Goal: Information Seeking & Learning: Learn about a topic

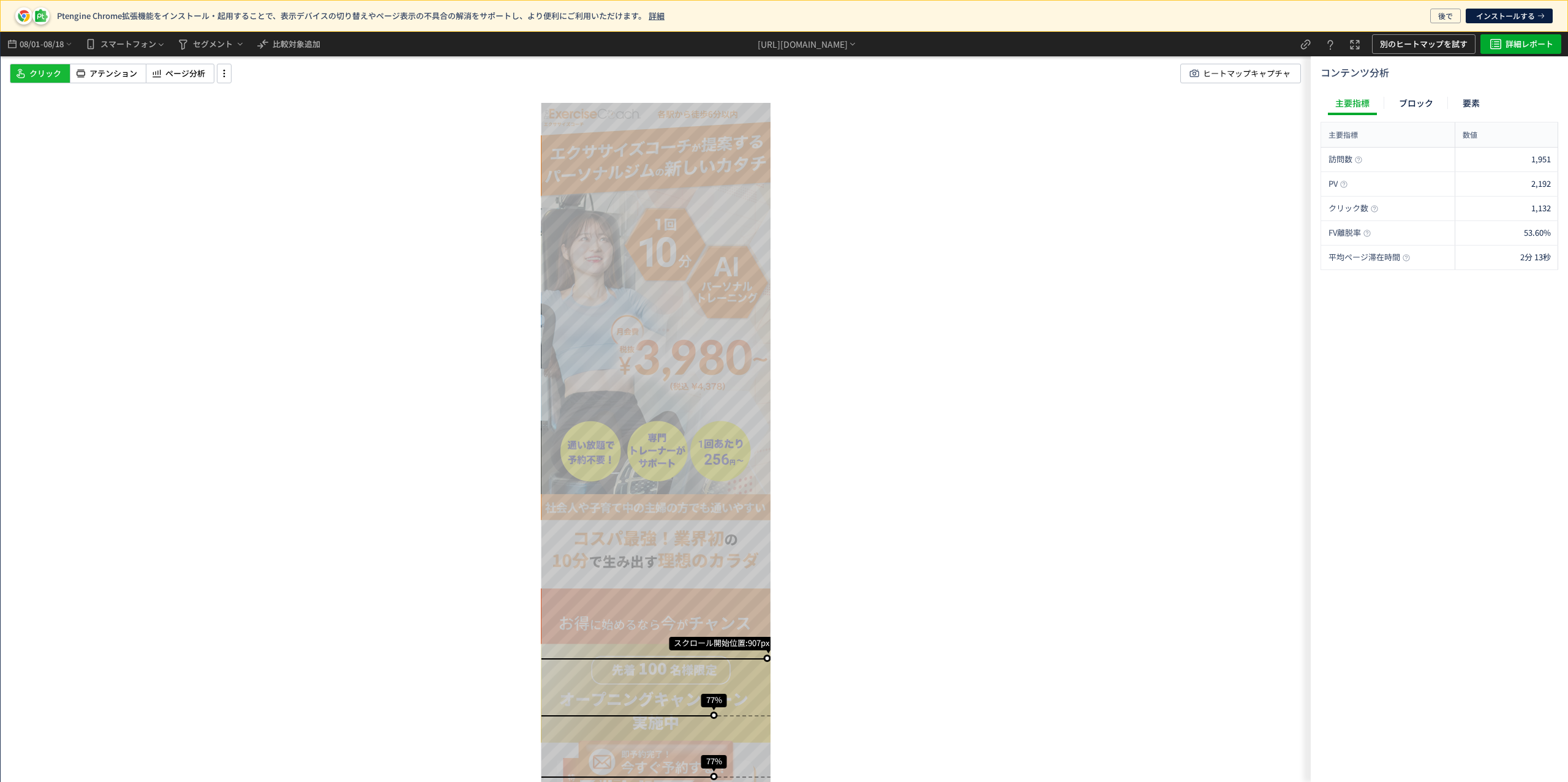
click at [1026, 218] on div "スクロール開始位置:907px スクロール到達率 77% スクロール到達率 77% スクロール到達率 76% スクロール到達率 76% スクロール到達率 71…" at bounding box center [655, 407] width 1310 height 750
click at [101, 74] on span "アテンション" at bounding box center [113, 74] width 48 height 12
click at [187, 78] on span "ページ分析" at bounding box center [185, 74] width 40 height 12
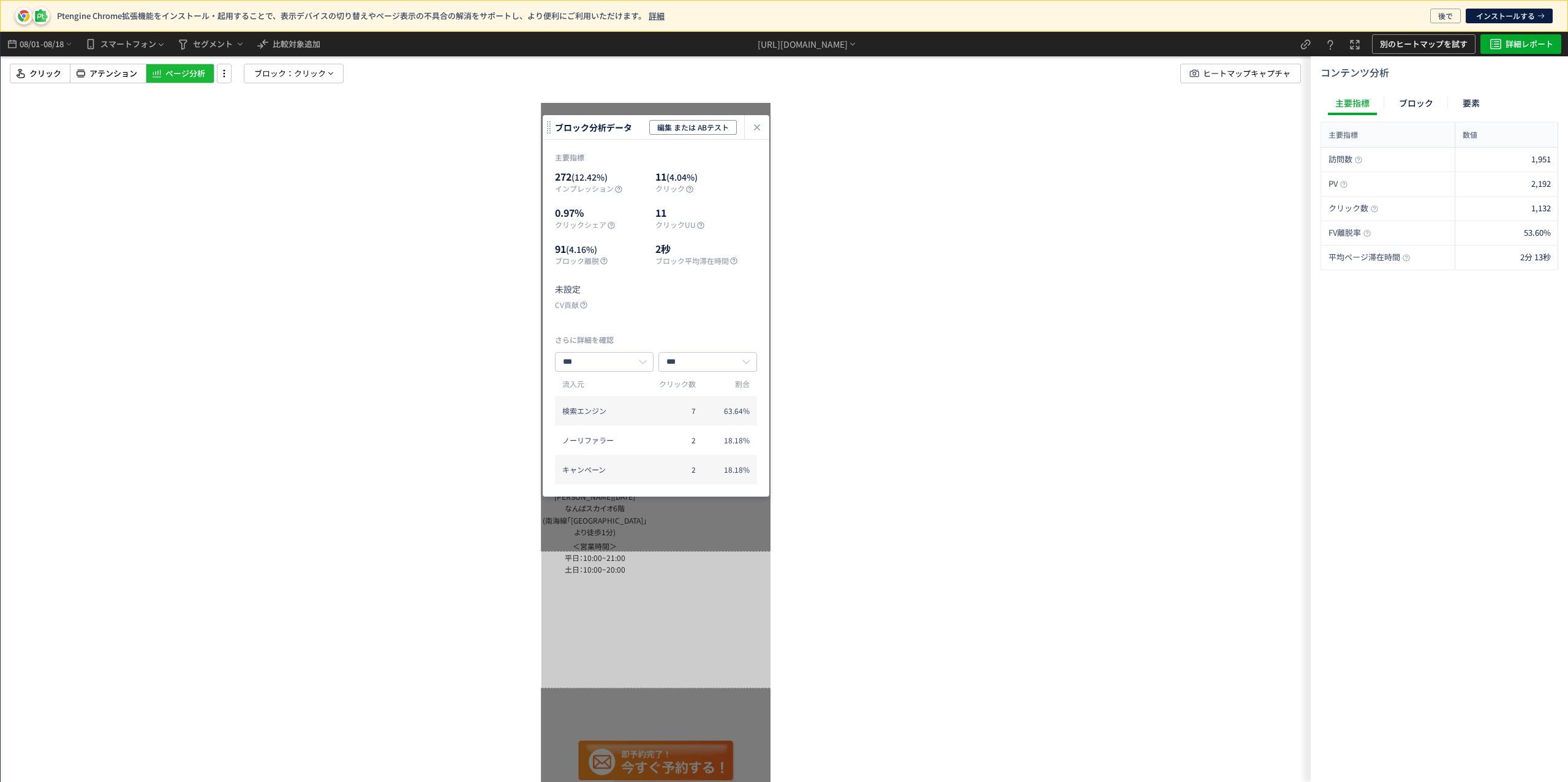
click at [478, 368] on div "無料体験は簡単30秒！ご予約はこちら ブロック分析データ 編集 または ABテスト 主要指標 272 (12.42%) インプレッション 11 (4.04%)…" at bounding box center [655, 407] width 1310 height 750
click at [762, 129] on icon "heatmap-click-data-modal" at bounding box center [757, 127] width 14 height 14
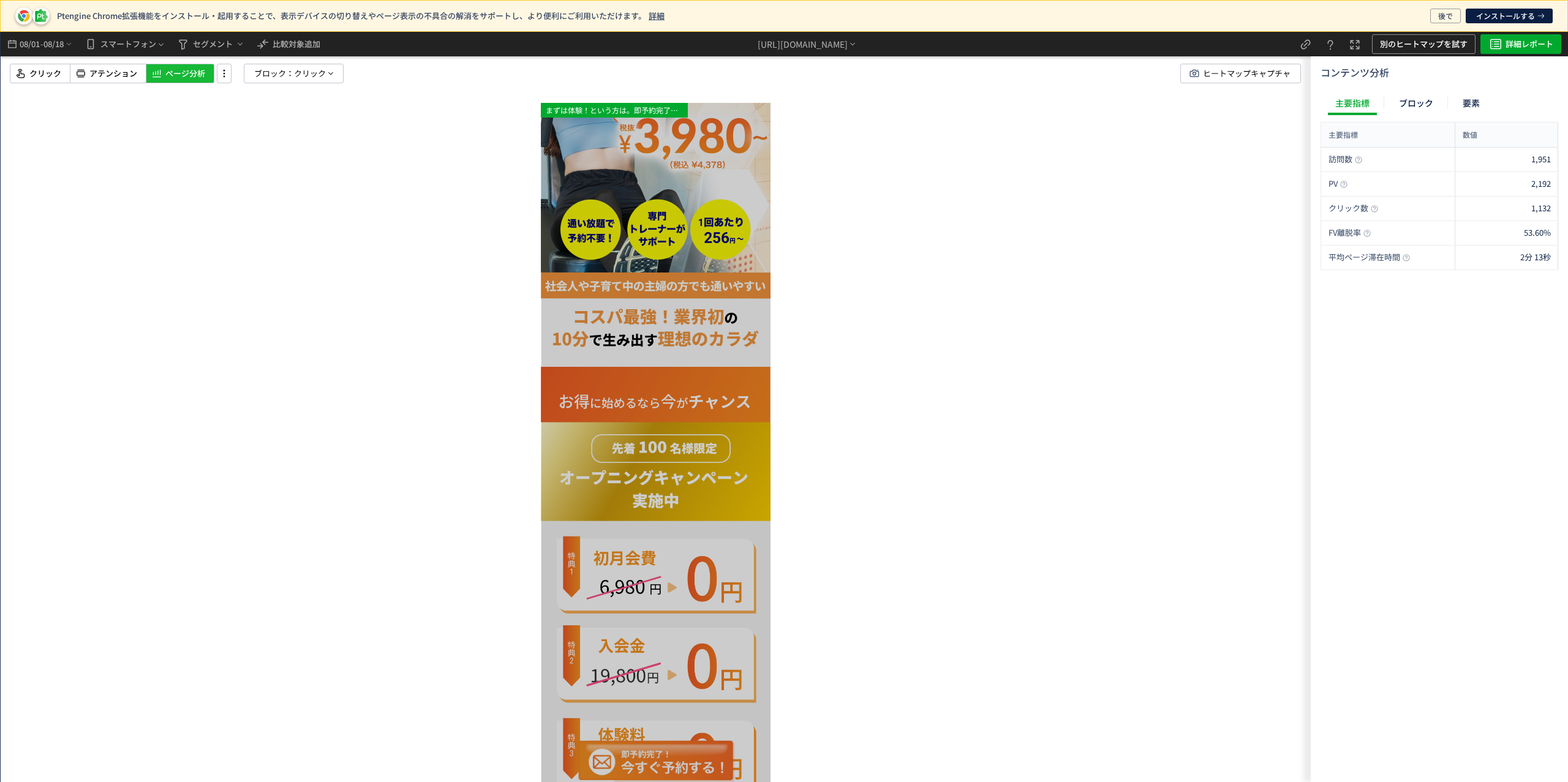
click at [670, 253] on img at bounding box center [656, 123] width 230 height 485
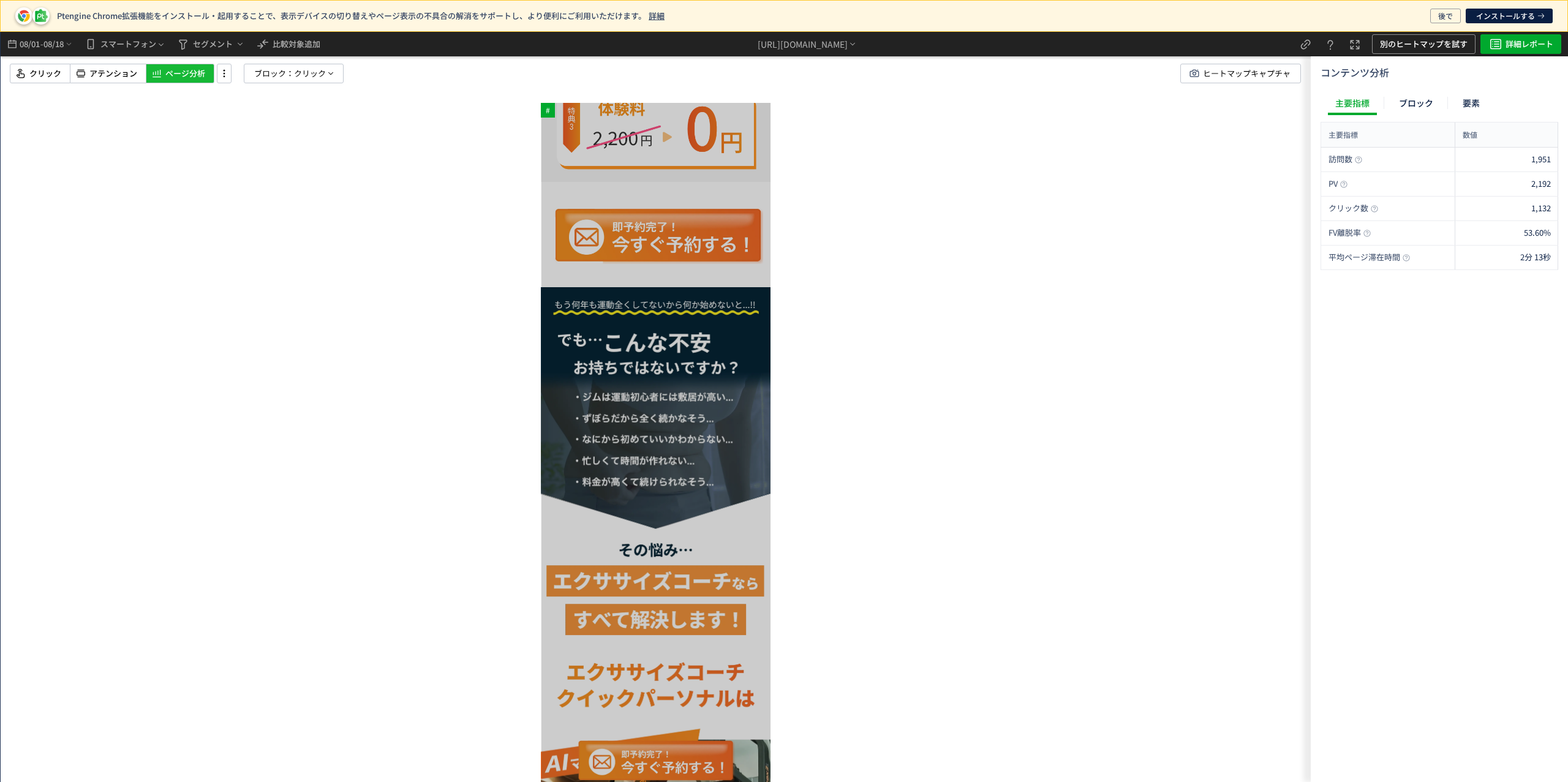
scroll to position [784, 0]
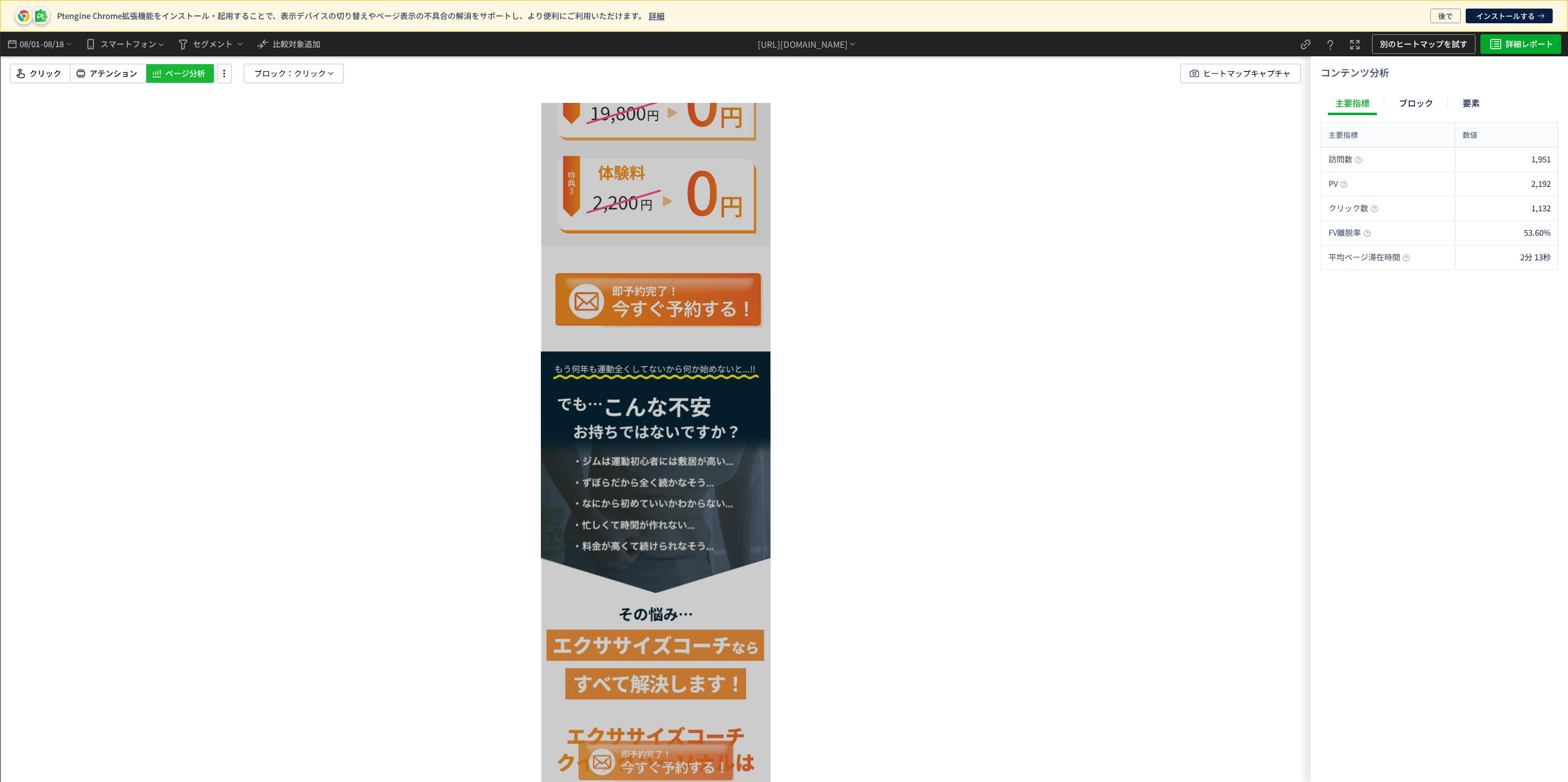
click at [622, 763] on img at bounding box center [654, 760] width 161 height 44
click at [641, 759] on img at bounding box center [654, 760] width 161 height 44
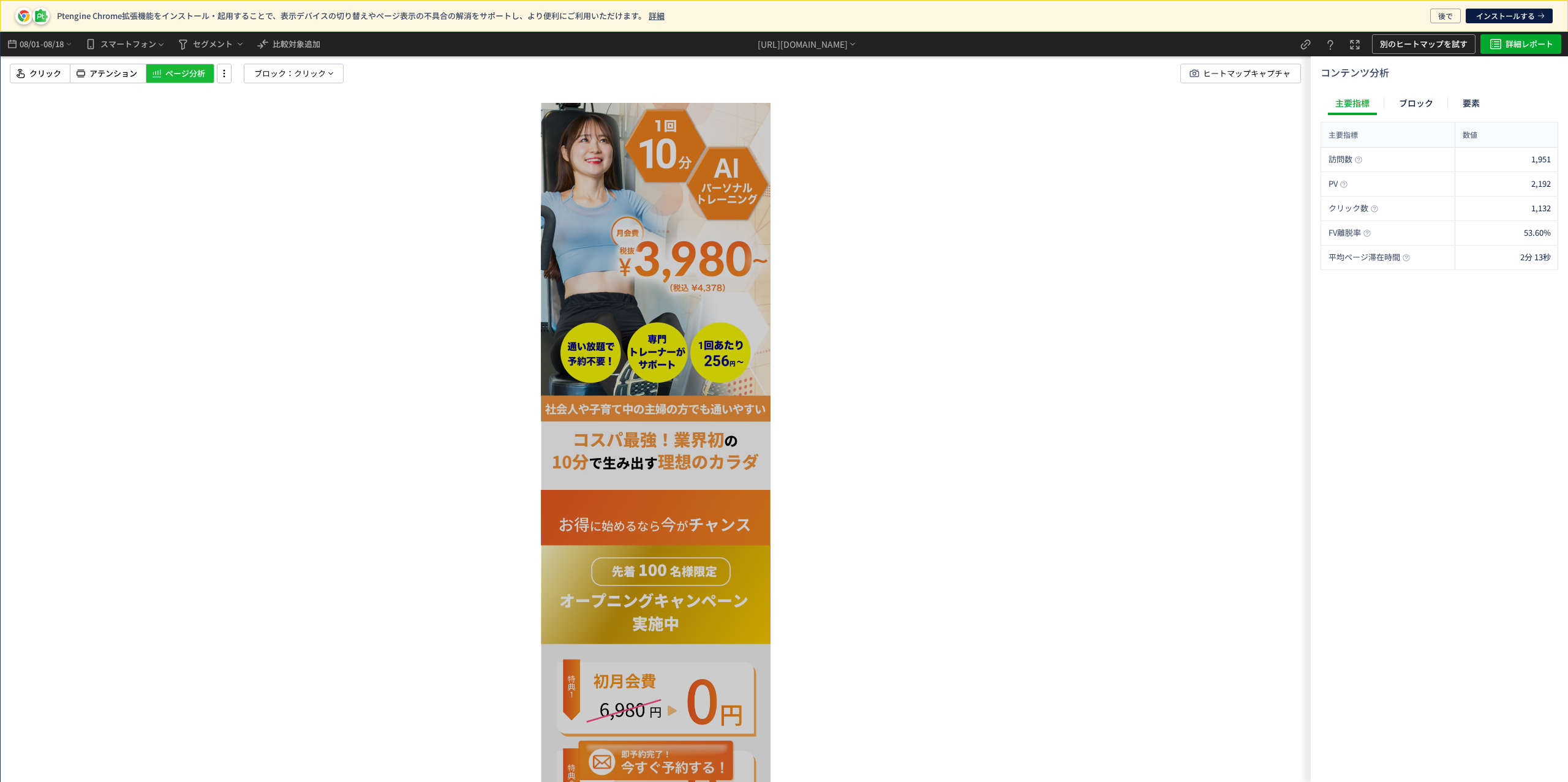
scroll to position [0, 0]
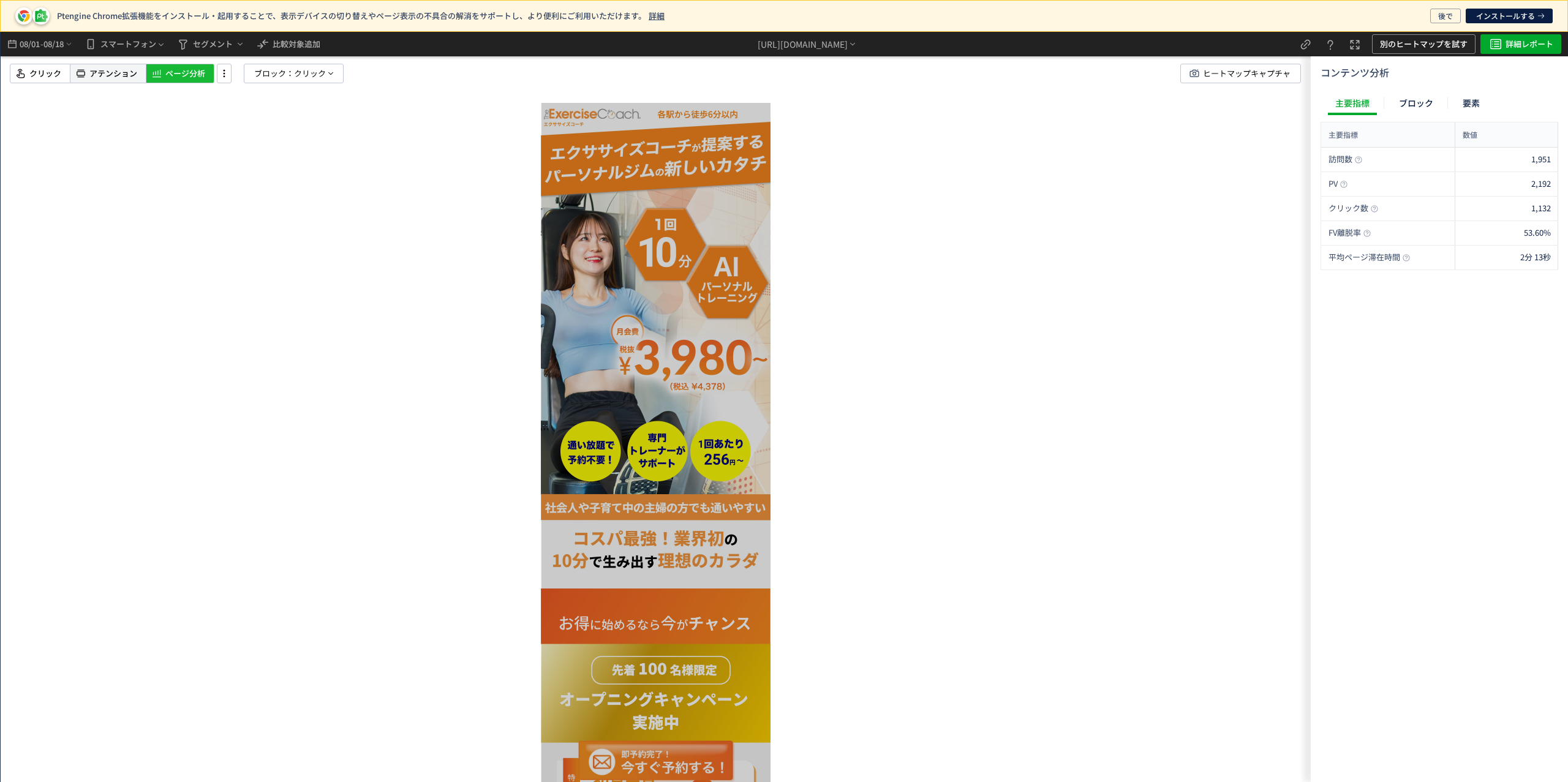
click at [99, 79] on span "アテンション" at bounding box center [113, 74] width 48 height 12
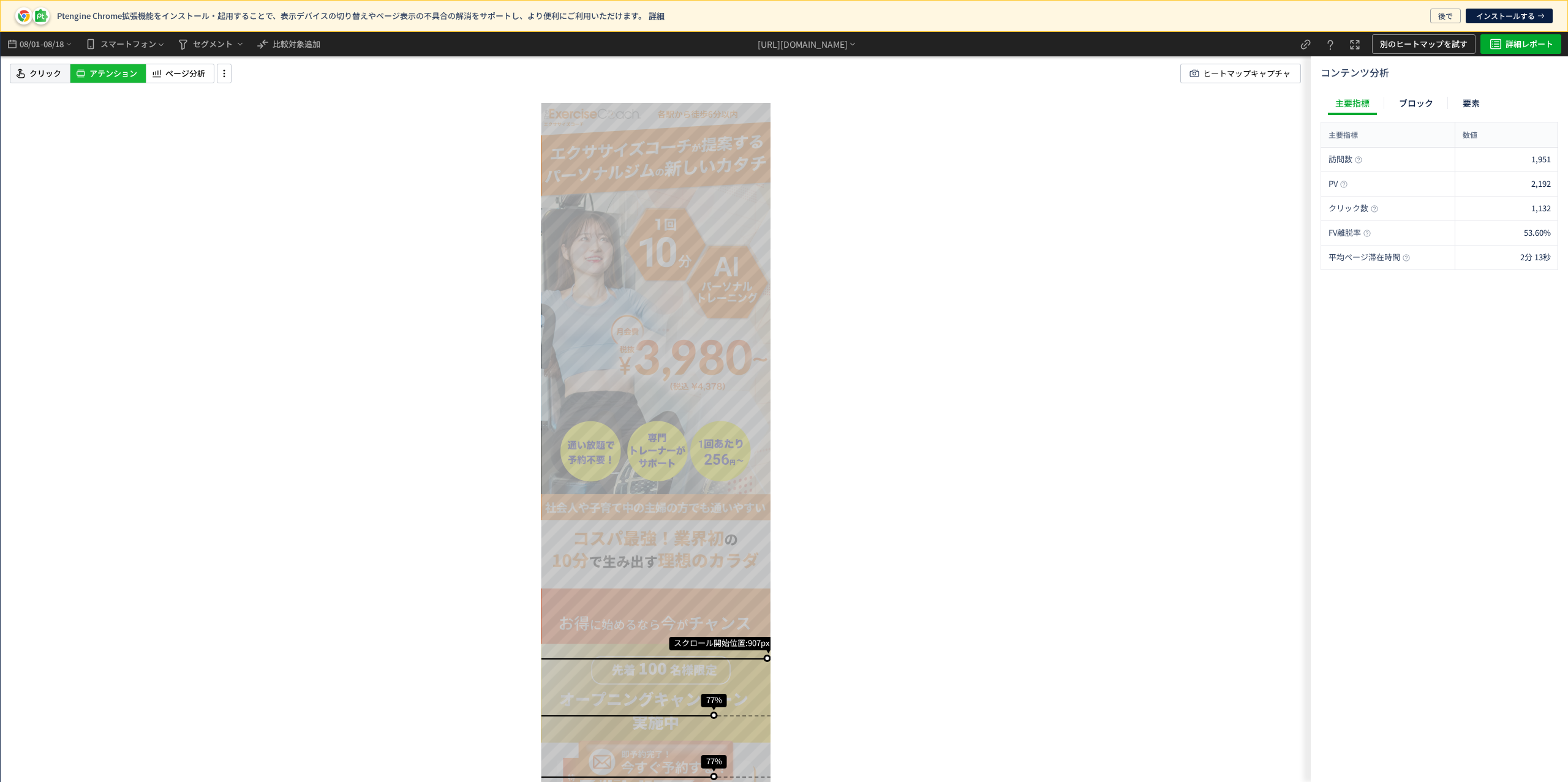
click at [33, 78] on span "クリック" at bounding box center [45, 74] width 32 height 12
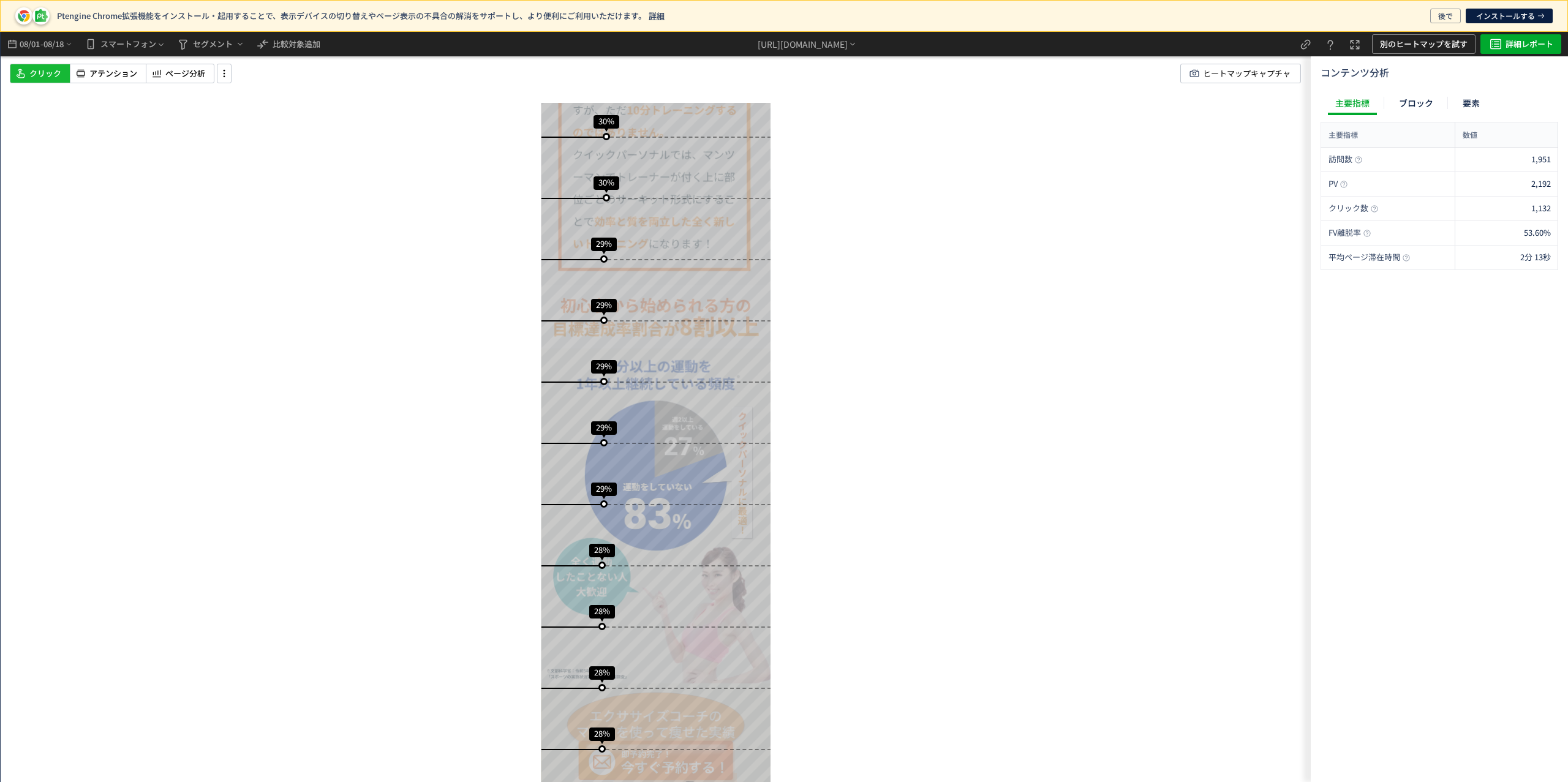
scroll to position [2271, 0]
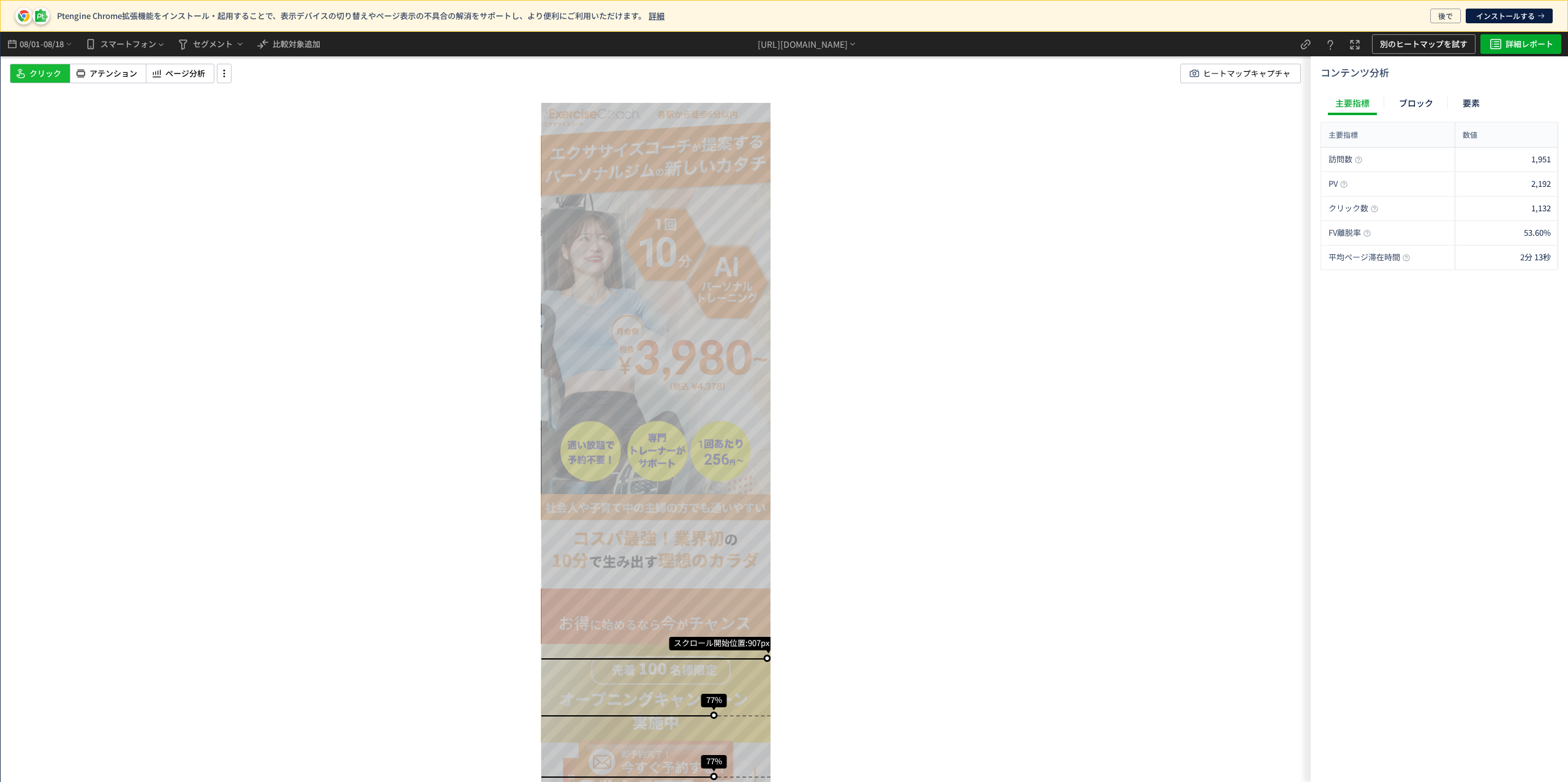
click at [1230, 154] on div "スクロール開始位置:907px スクロール到達率 77% スクロール到達率 77% スクロール到達率 76% スクロール到達率 76% スクロール到達率 71…" at bounding box center [655, 407] width 1310 height 750
click at [48, 50] on span "08/18" at bounding box center [54, 44] width 21 height 24
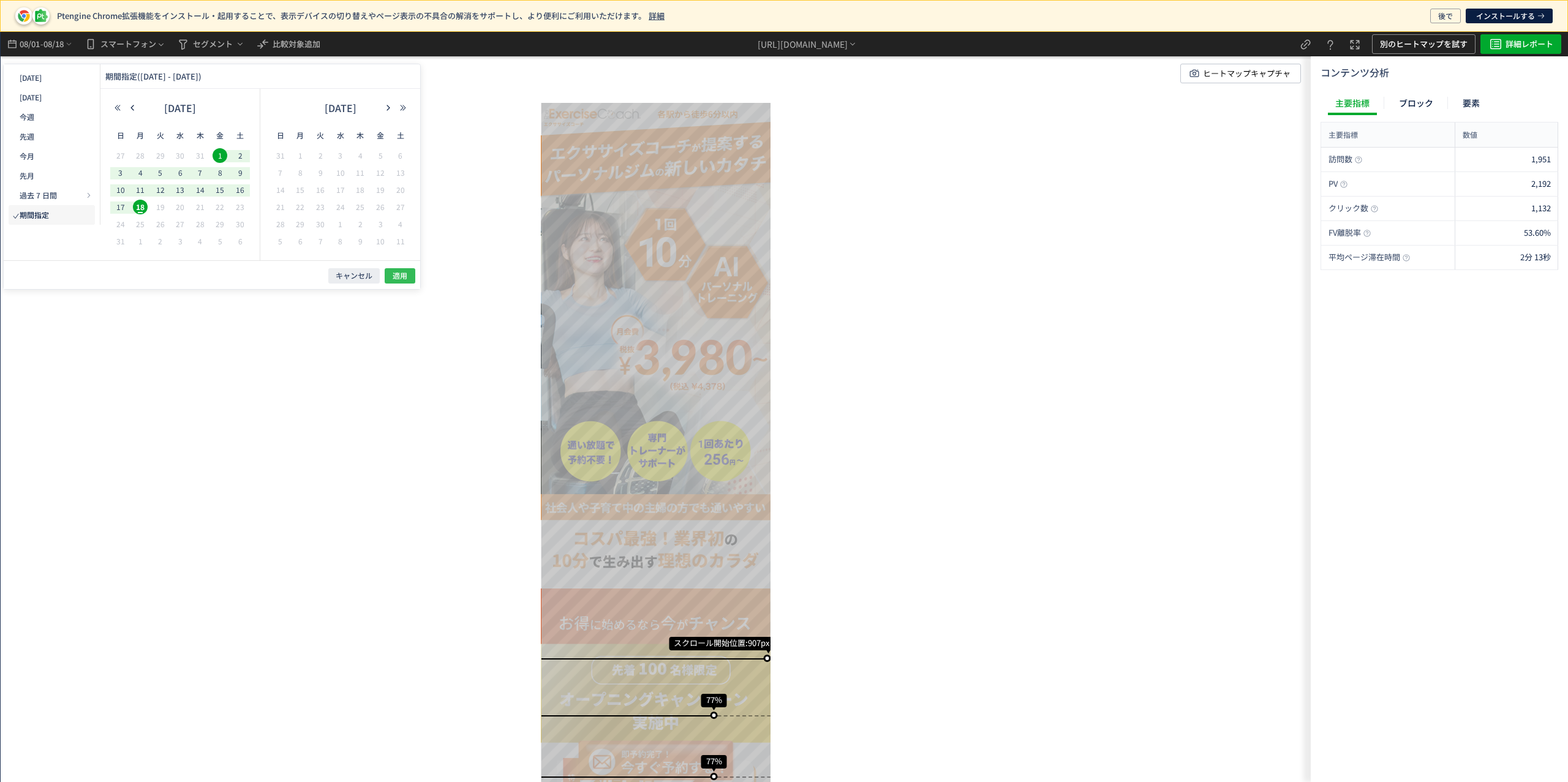
click at [393, 271] on span "適用" at bounding box center [400, 276] width 14 height 10
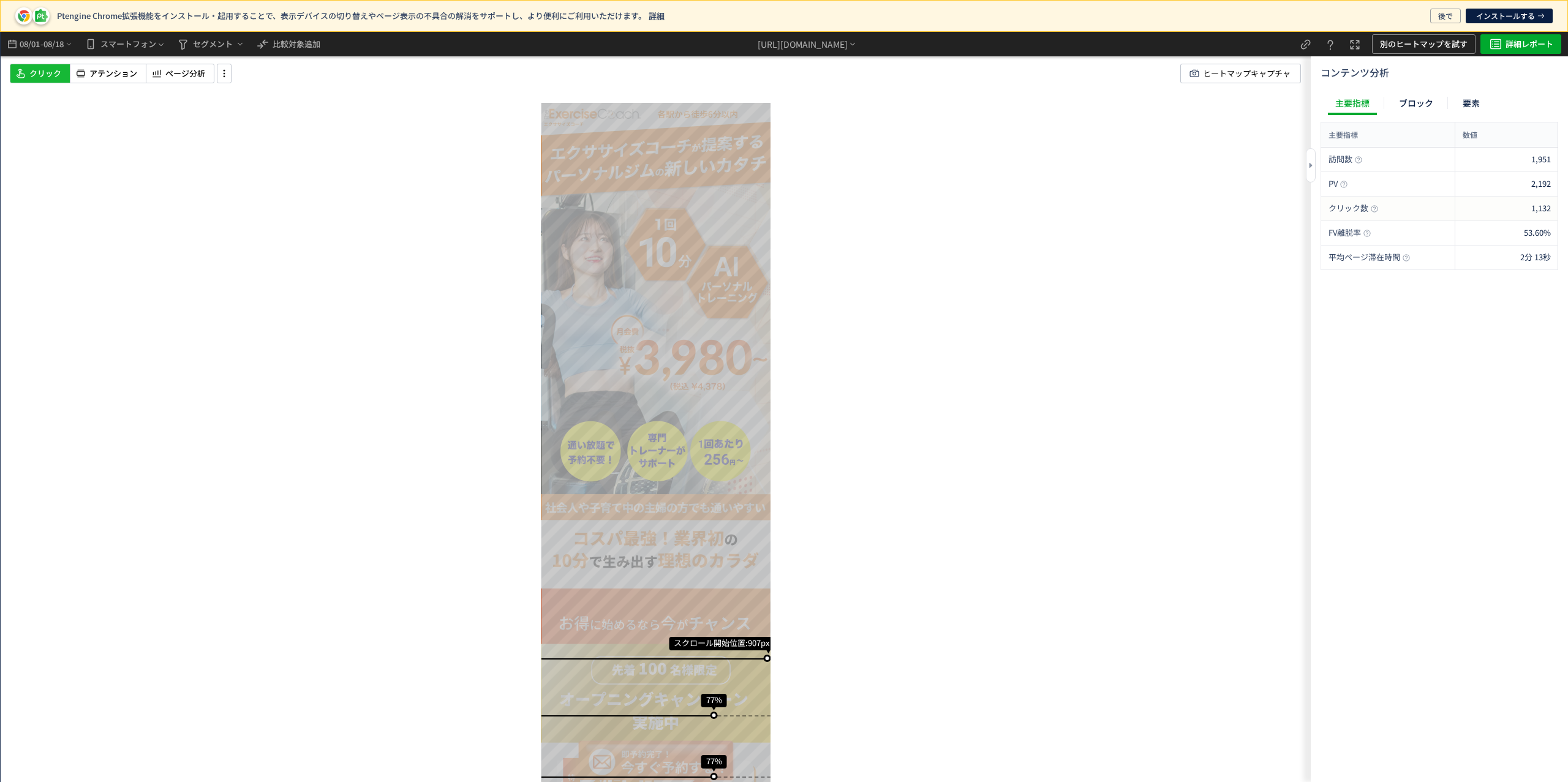
click at [1520, 212] on div "1,132" at bounding box center [1506, 208] width 103 height 24
click at [1353, 212] on span "クリック数" at bounding box center [1348, 208] width 40 height 12
click at [1371, 212] on div "クリック数" at bounding box center [1388, 208] width 120 height 12
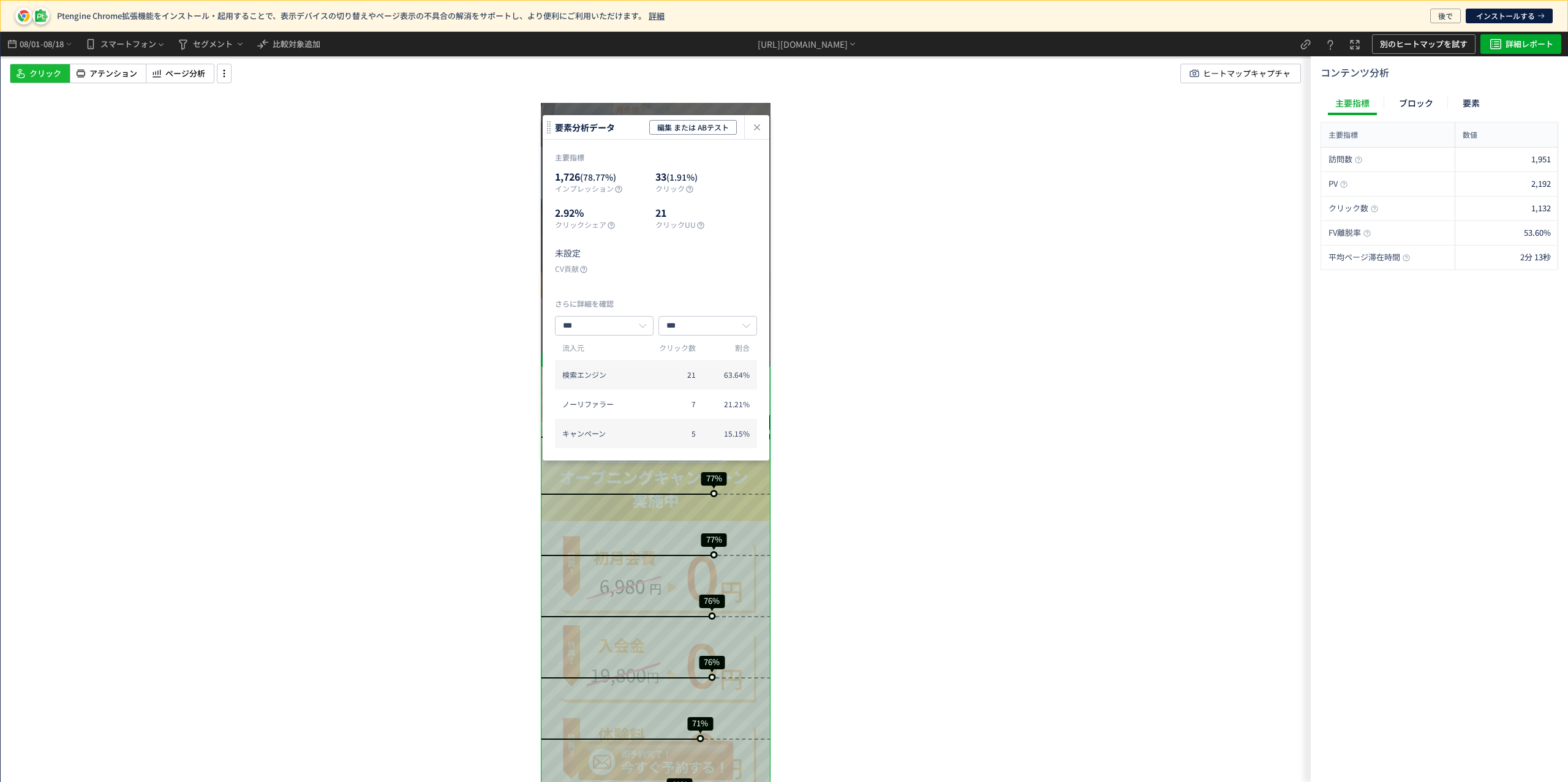
click at [414, 576] on div "スクロール開始位置:907px スクロール到達率 77% スクロール到達率 77% スクロール到達率 76% スクロール到達率 76% スクロール到達率 71…" at bounding box center [655, 407] width 1310 height 750
click at [752, 127] on icon "heatmap-click-data-modal" at bounding box center [757, 127] width 14 height 14
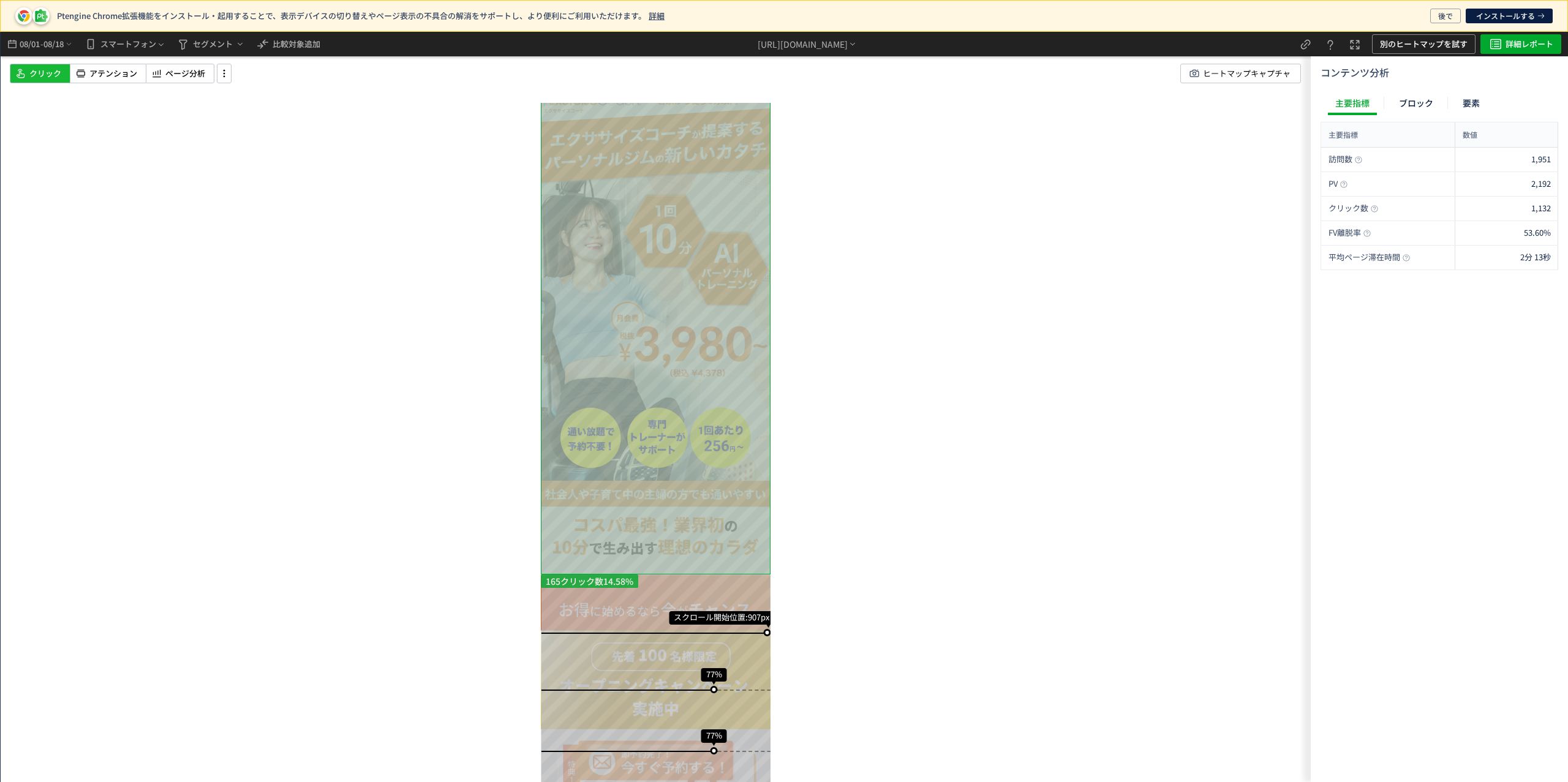
scroll to position [0, 0]
